Goal: Task Accomplishment & Management: Manage account settings

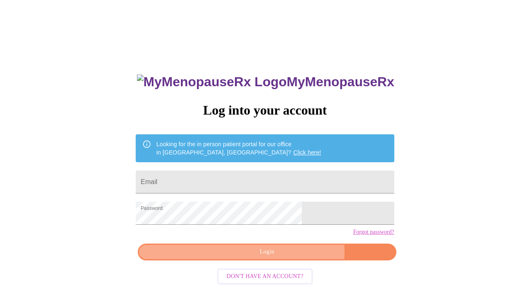
click at [287, 258] on span "Login" at bounding box center [266, 252] width 239 height 10
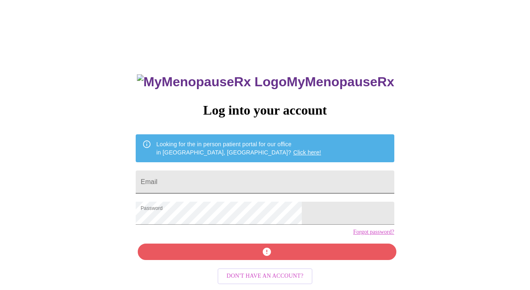
click at [287, 176] on input "Email" at bounding box center [265, 182] width 258 height 23
type input "[EMAIL_ADDRESS][DOMAIN_NAME]"
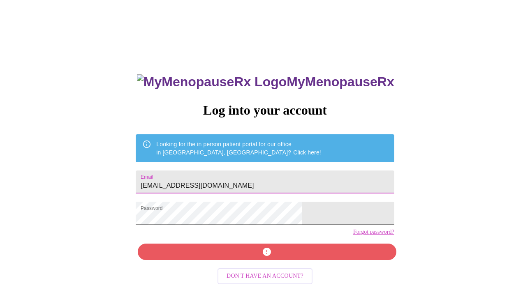
click at [272, 265] on div "MyMenopauseRx Log into your account Looking for the in person patient portal fo…" at bounding box center [265, 206] width 275 height 290
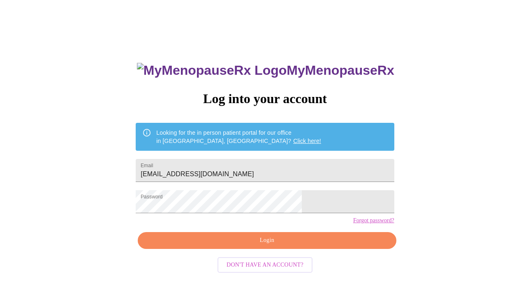
scroll to position [12, 0]
click at [311, 246] on span "Login" at bounding box center [266, 241] width 239 height 10
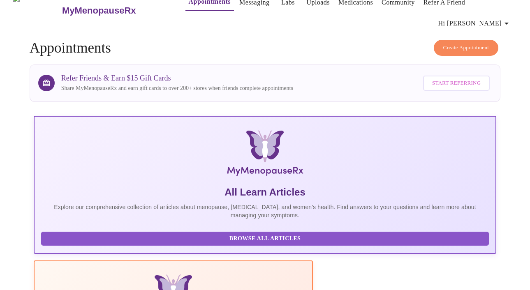
scroll to position [15, 0]
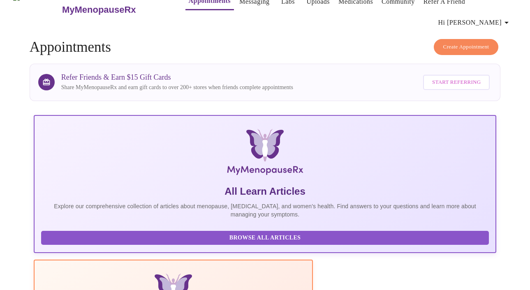
click at [246, 5] on link "Messaging" at bounding box center [254, 2] width 30 height 12
